Goal: Information Seeking & Learning: Learn about a topic

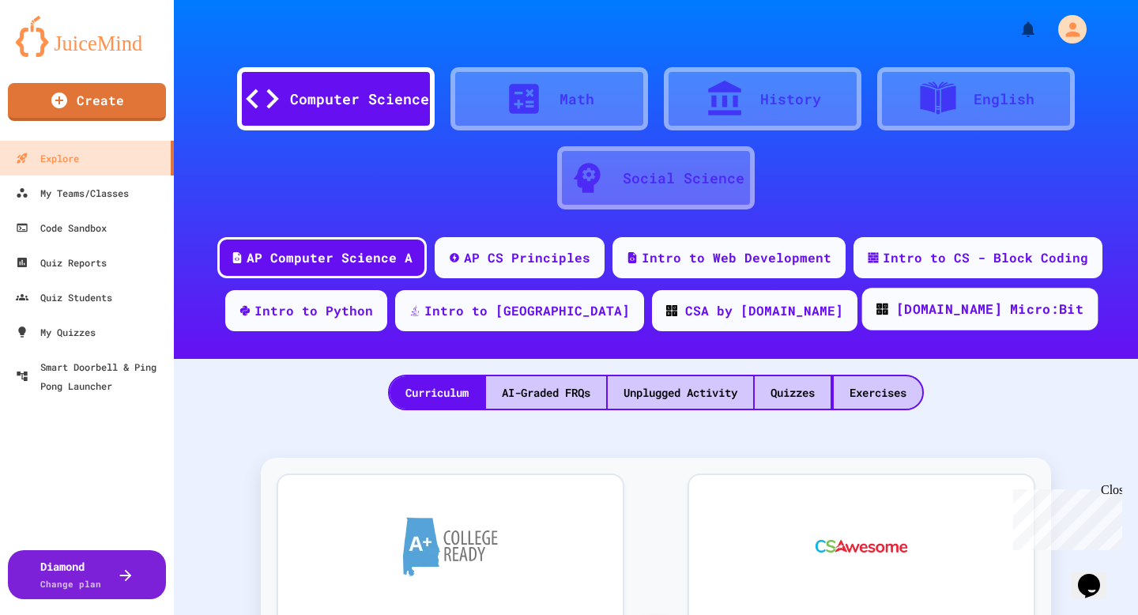
click at [925, 314] on div "[DOMAIN_NAME] Micro:Bit" at bounding box center [989, 309] width 187 height 20
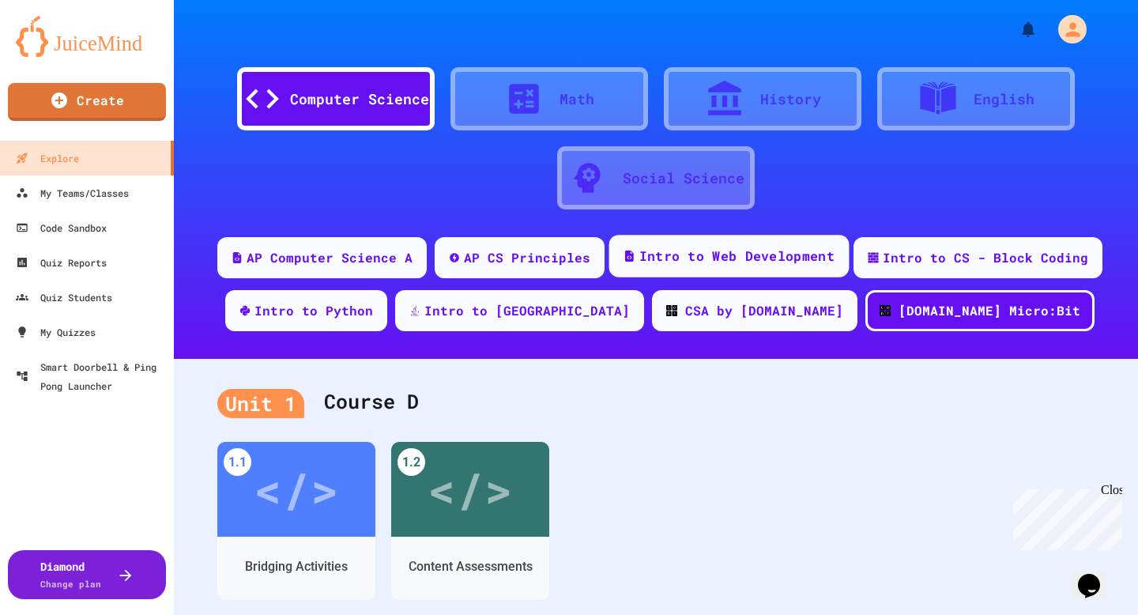
click at [704, 253] on div "Intro to Web Development" at bounding box center [736, 257] width 195 height 20
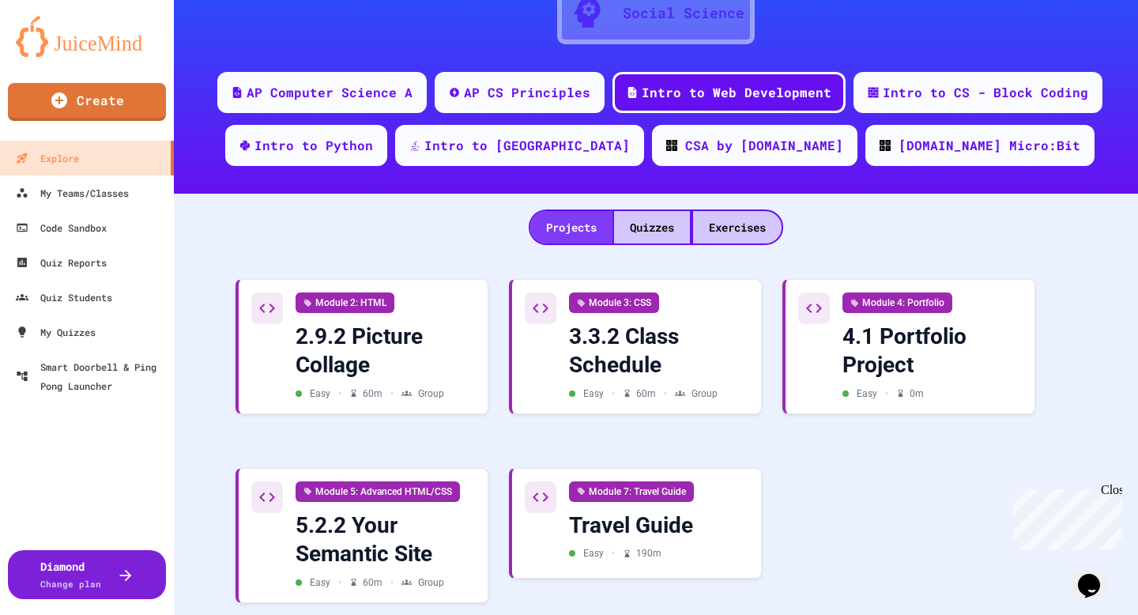
scroll to position [196, 0]
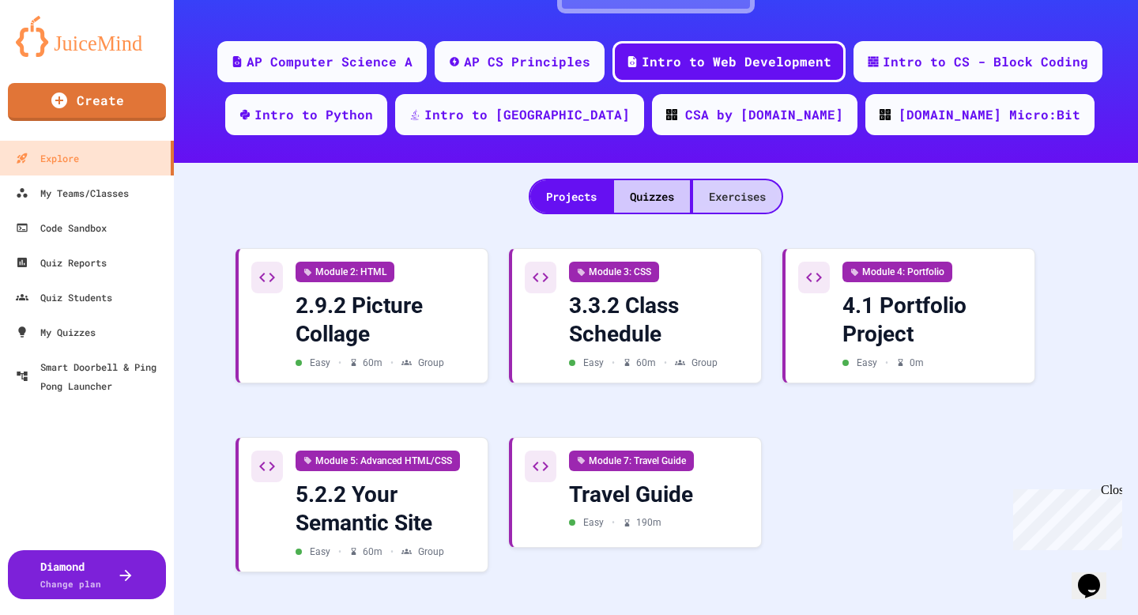
click at [728, 194] on div "Exercises" at bounding box center [737, 196] width 89 height 32
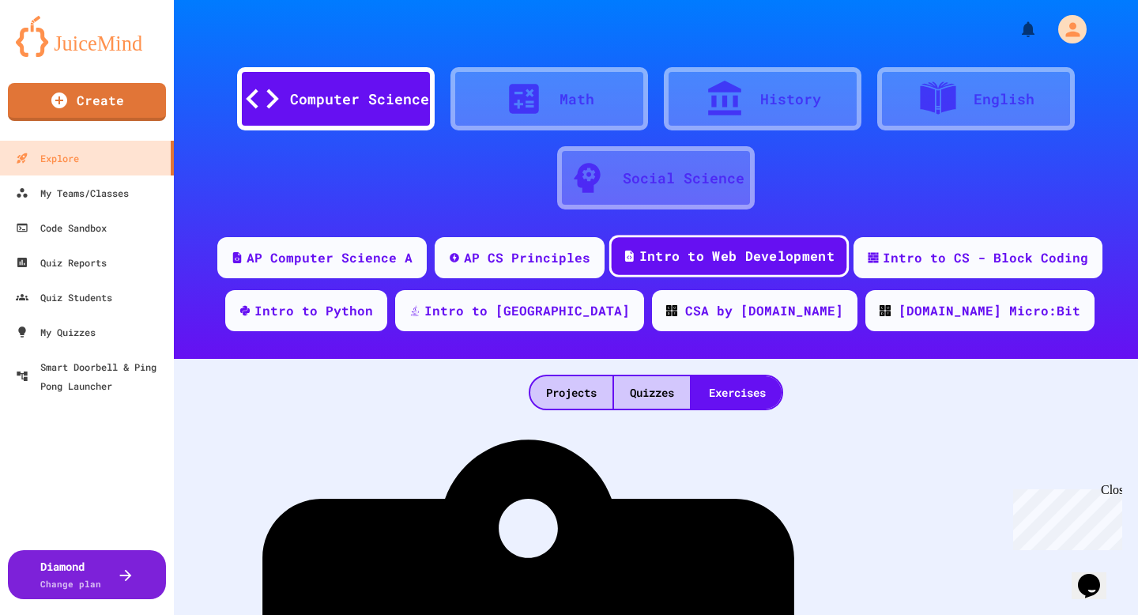
click at [666, 253] on div "Intro to Web Development" at bounding box center [736, 257] width 195 height 20
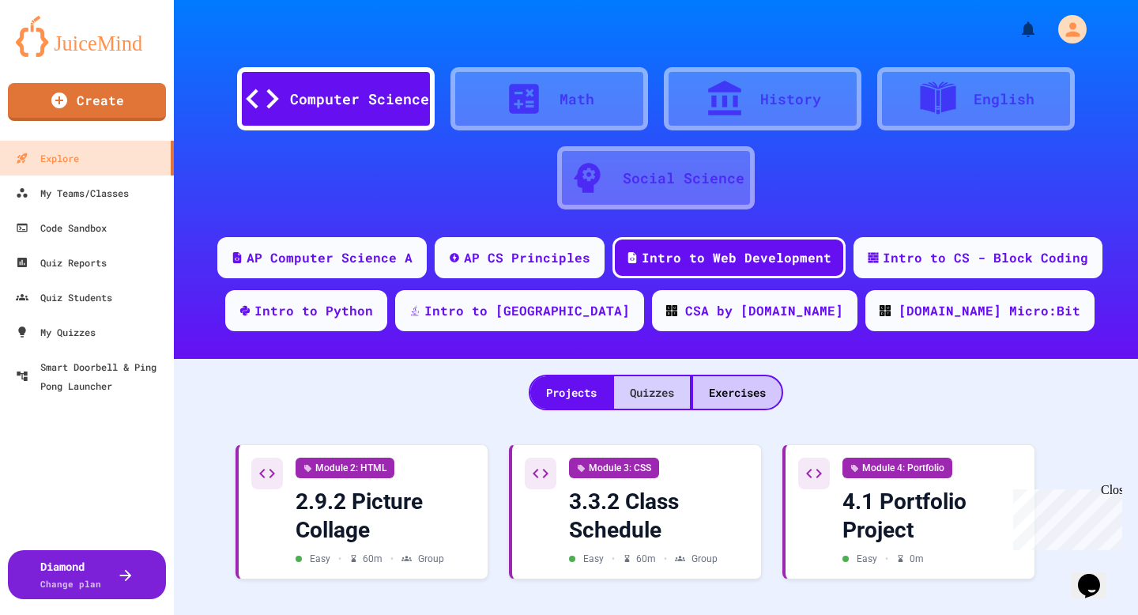
click at [646, 384] on div "Quizzes" at bounding box center [652, 392] width 76 height 32
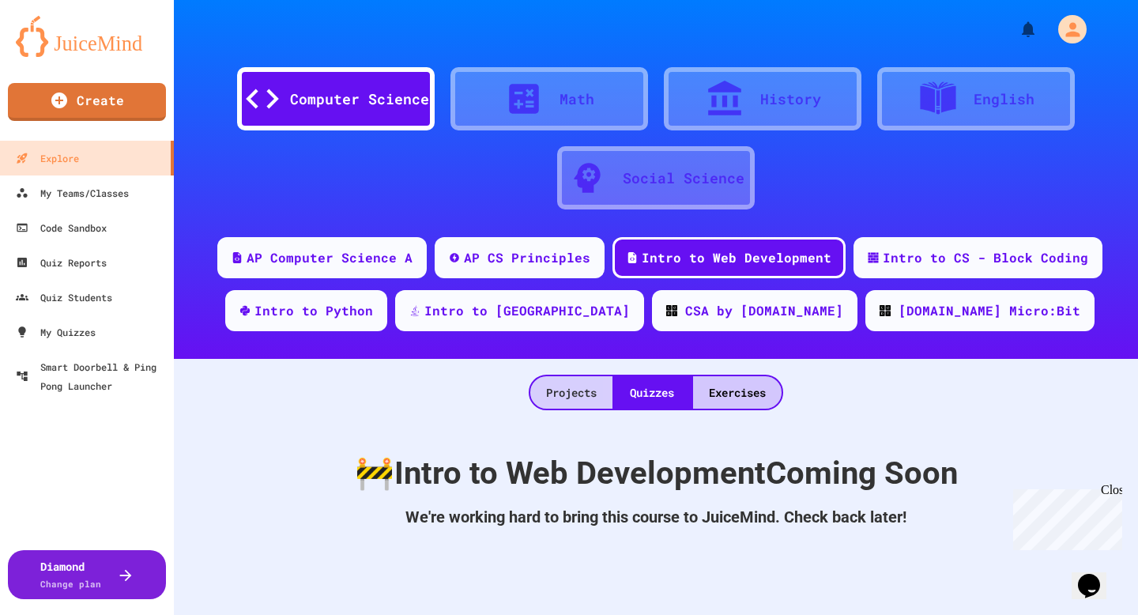
click at [570, 391] on div "Projects" at bounding box center [571, 392] width 82 height 32
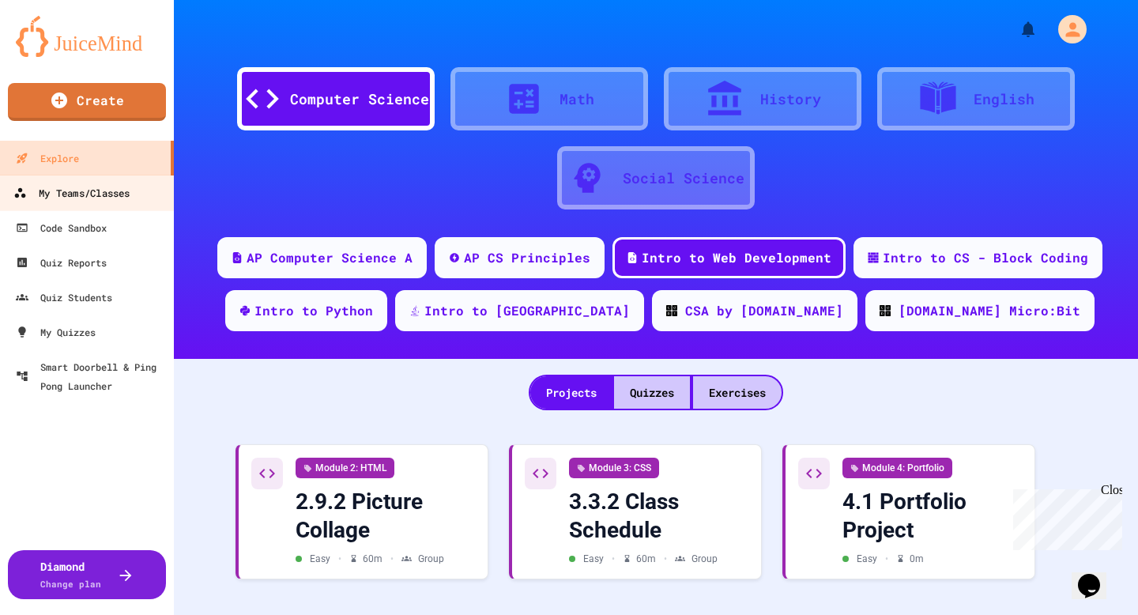
click at [51, 191] on div "My Teams/Classes" at bounding box center [71, 193] width 116 height 20
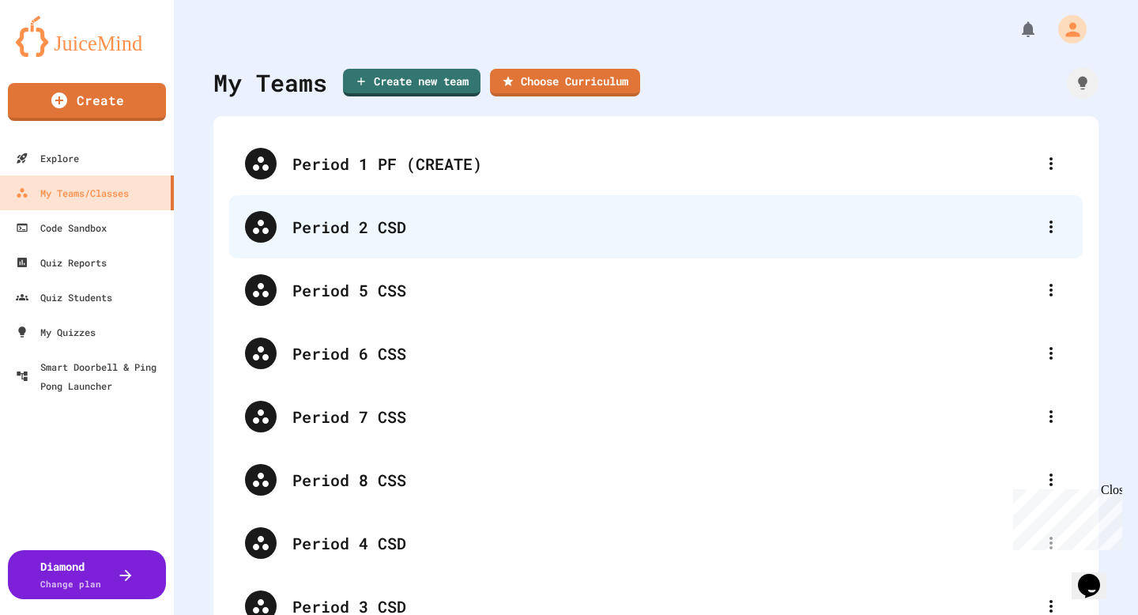
click at [366, 231] on div "Period 2 CSD" at bounding box center [663, 227] width 743 height 24
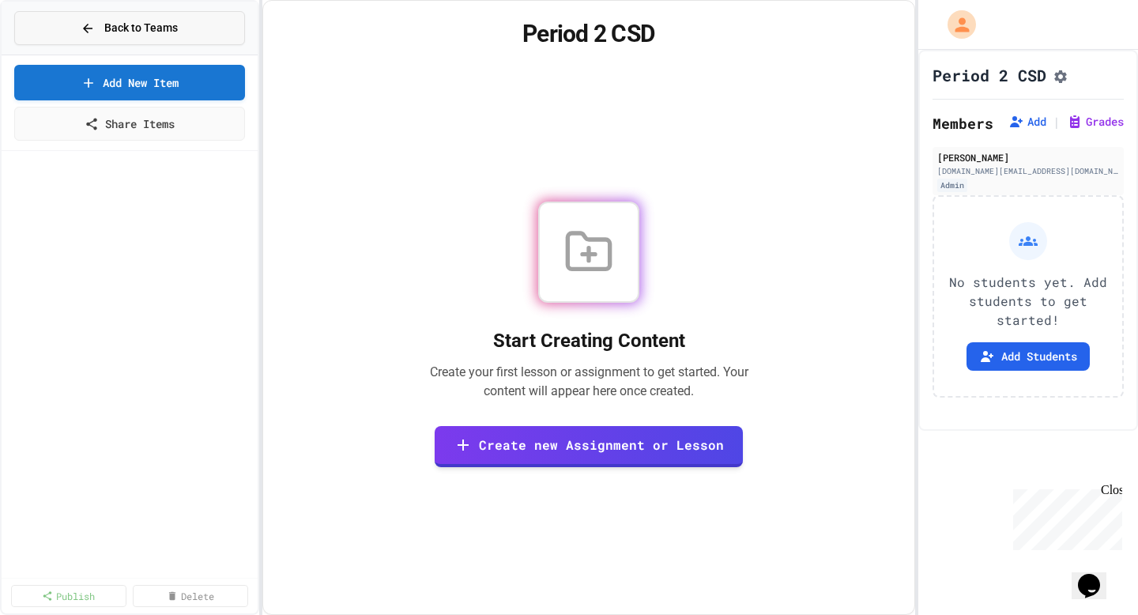
click at [167, 28] on span "Back to Teams" at bounding box center [140, 28] width 73 height 17
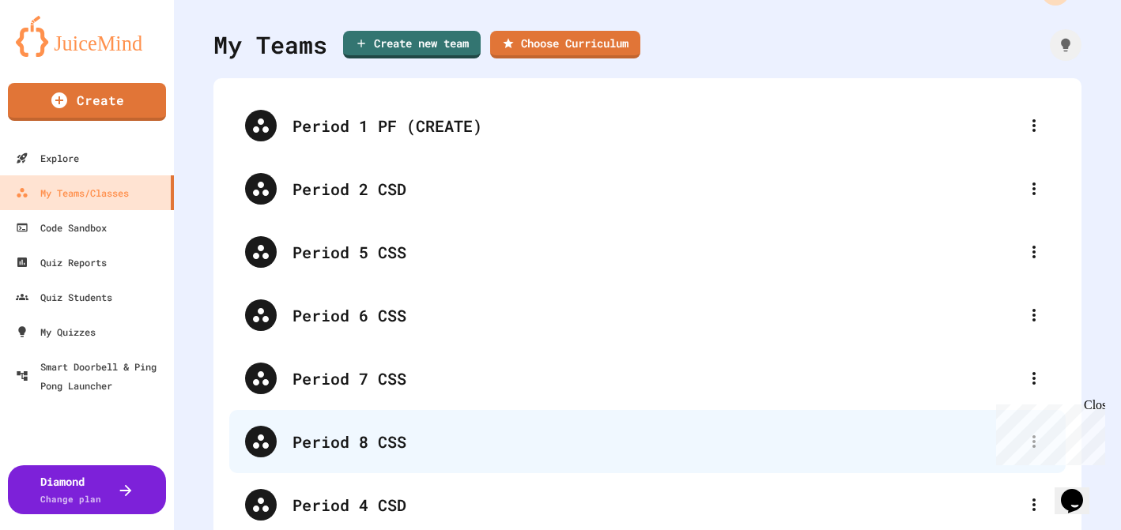
scroll to position [123, 0]
